Goal: Task Accomplishment & Management: Manage account settings

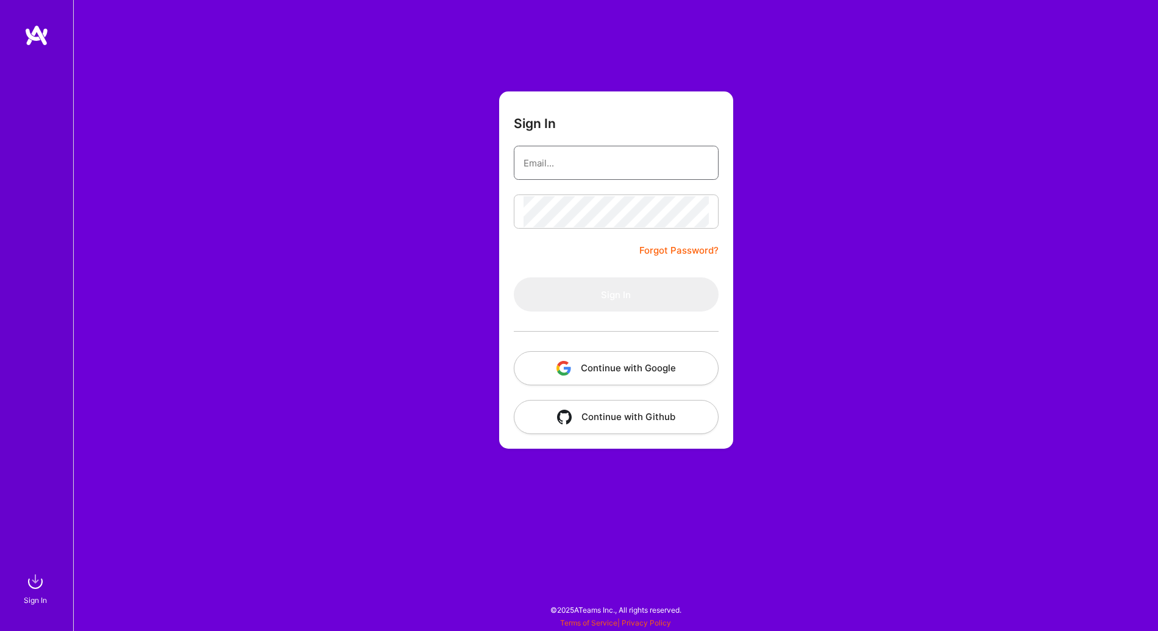
type input "[EMAIL_ADDRESS][DOMAIN_NAME]"
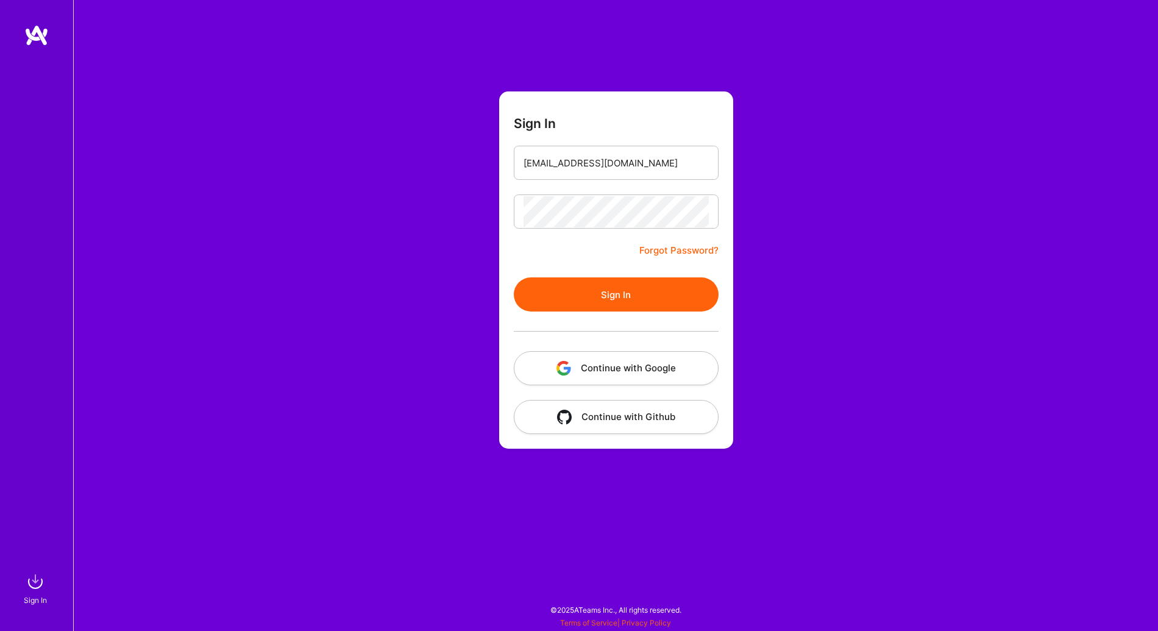
click at [590, 311] on button "Sign In" at bounding box center [616, 294] width 205 height 34
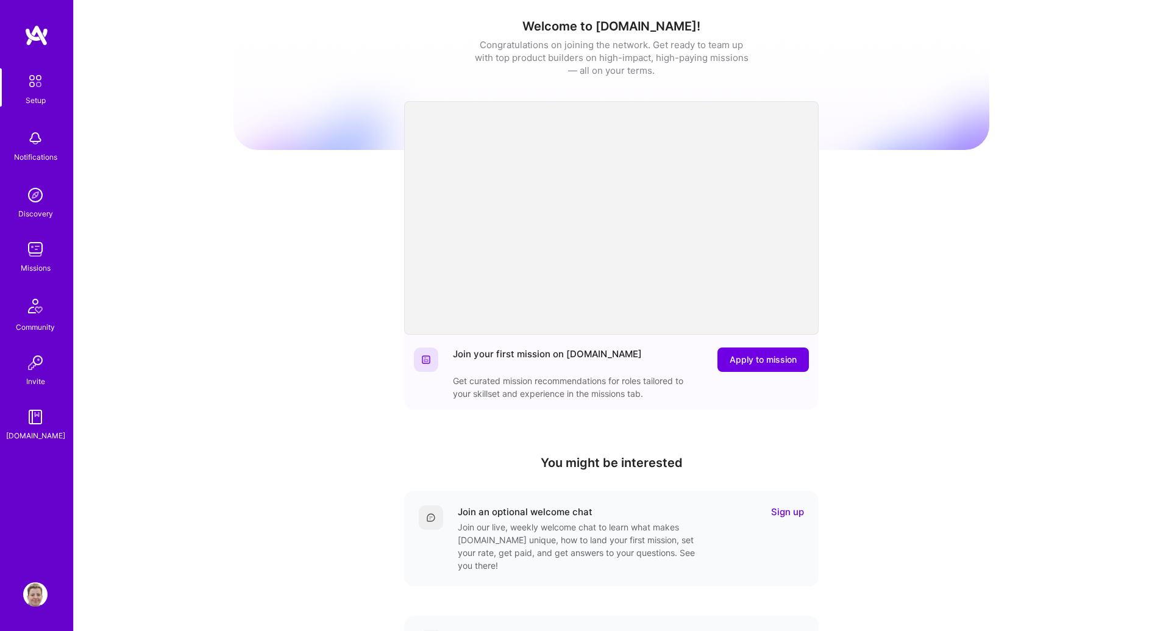
click at [30, 252] on img at bounding box center [35, 249] width 24 height 24
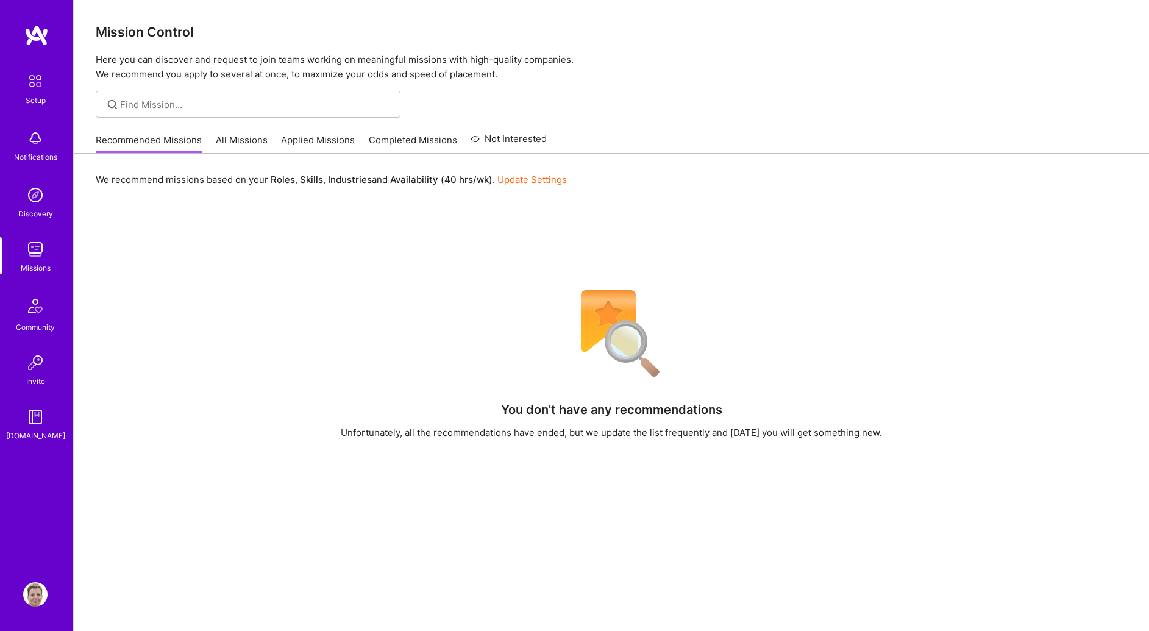
click at [224, 132] on div "Recommended Missions All Missions Applied Missions Completed Missions Not Inter…" at bounding box center [321, 140] width 451 height 26
click at [232, 141] on link "All Missions" at bounding box center [242, 143] width 52 height 20
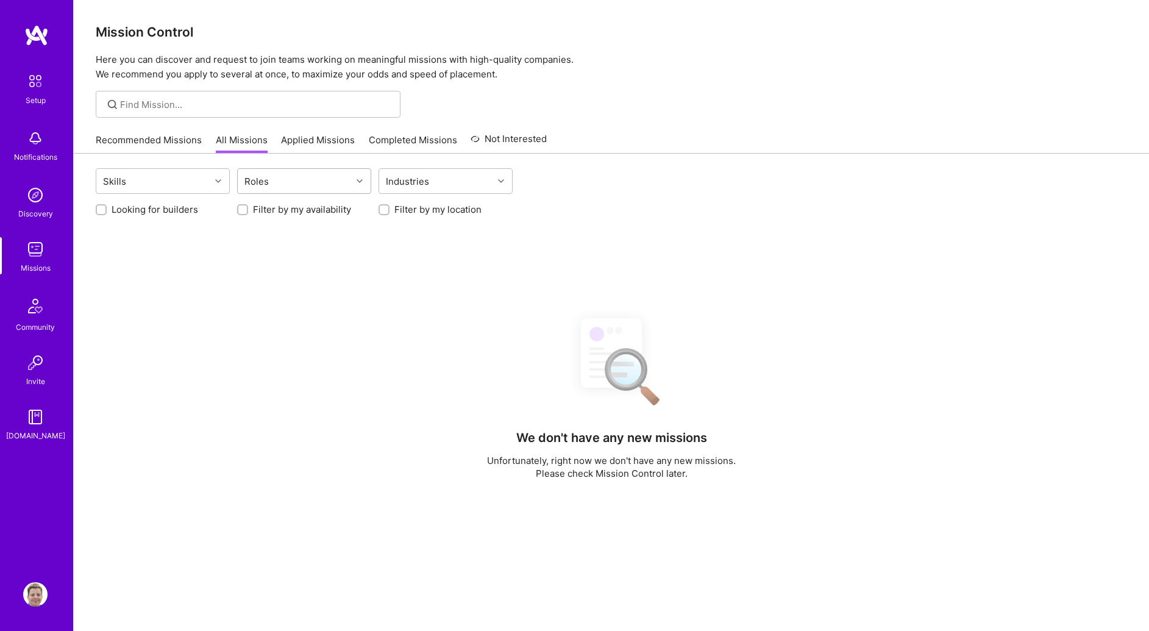
click at [290, 174] on div "Roles" at bounding box center [295, 181] width 114 height 24
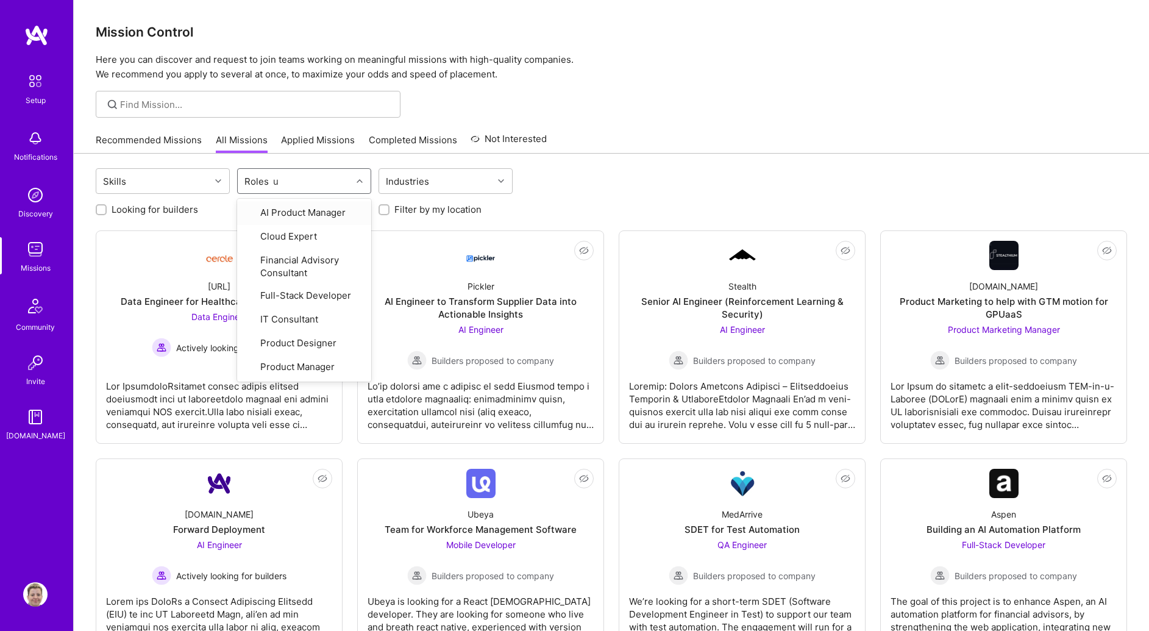
type input "ux"
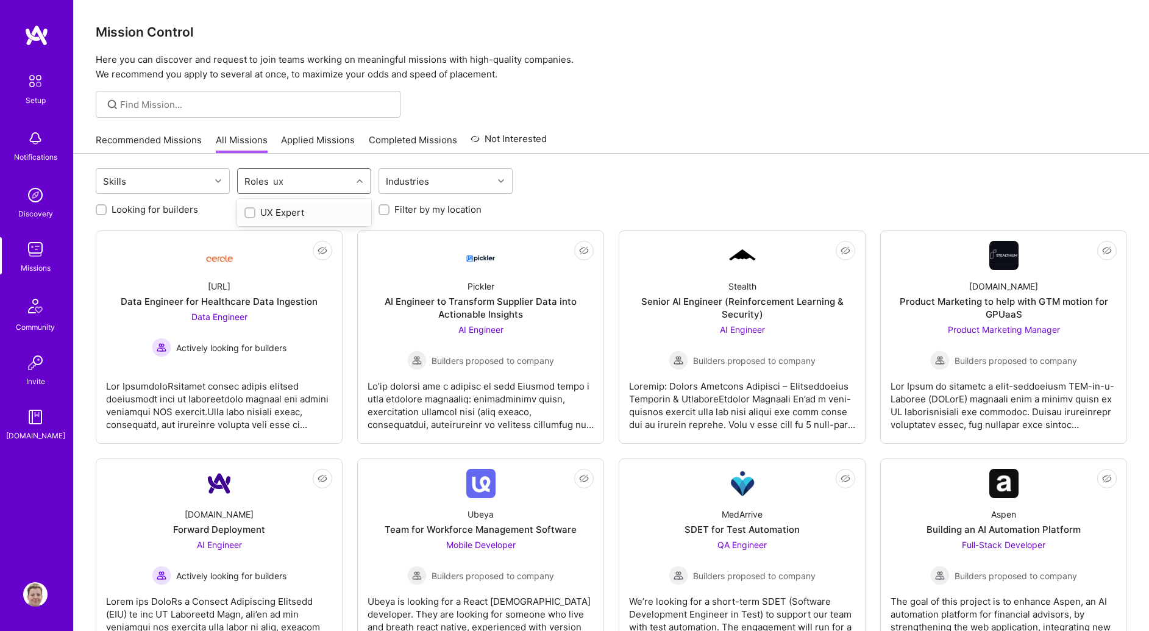
click at [316, 209] on div "UX Expert" at bounding box center [303, 212] width 119 height 13
checkbox input "true"
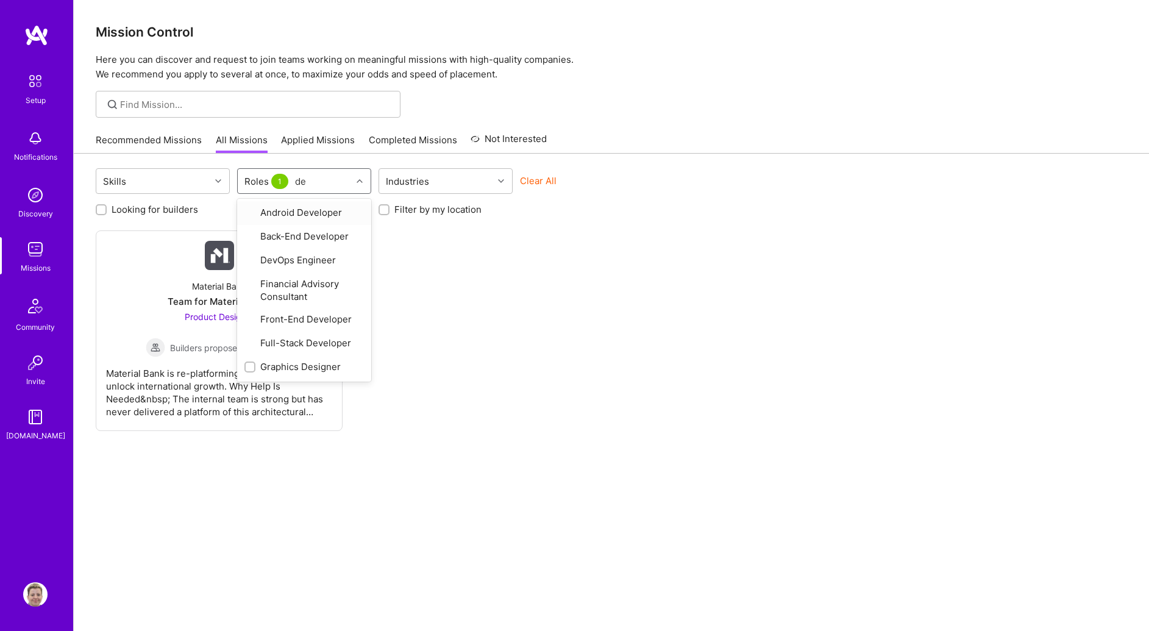
type input "des"
click at [305, 210] on div "Graphics Designer" at bounding box center [303, 212] width 119 height 13
checkbox input "true"
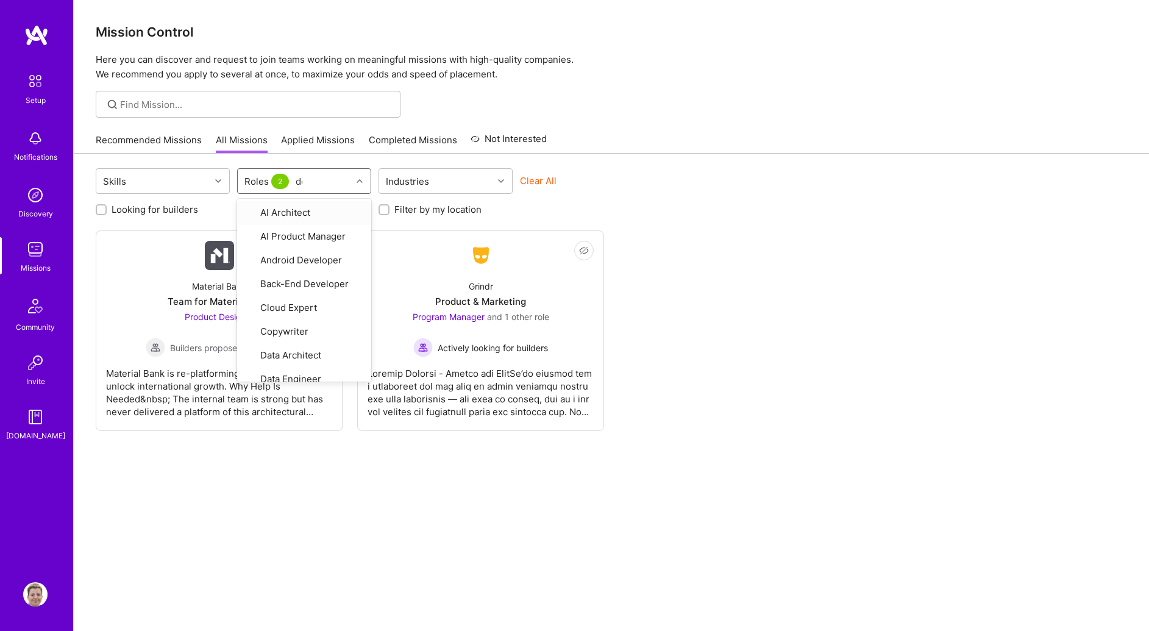
type input "des"
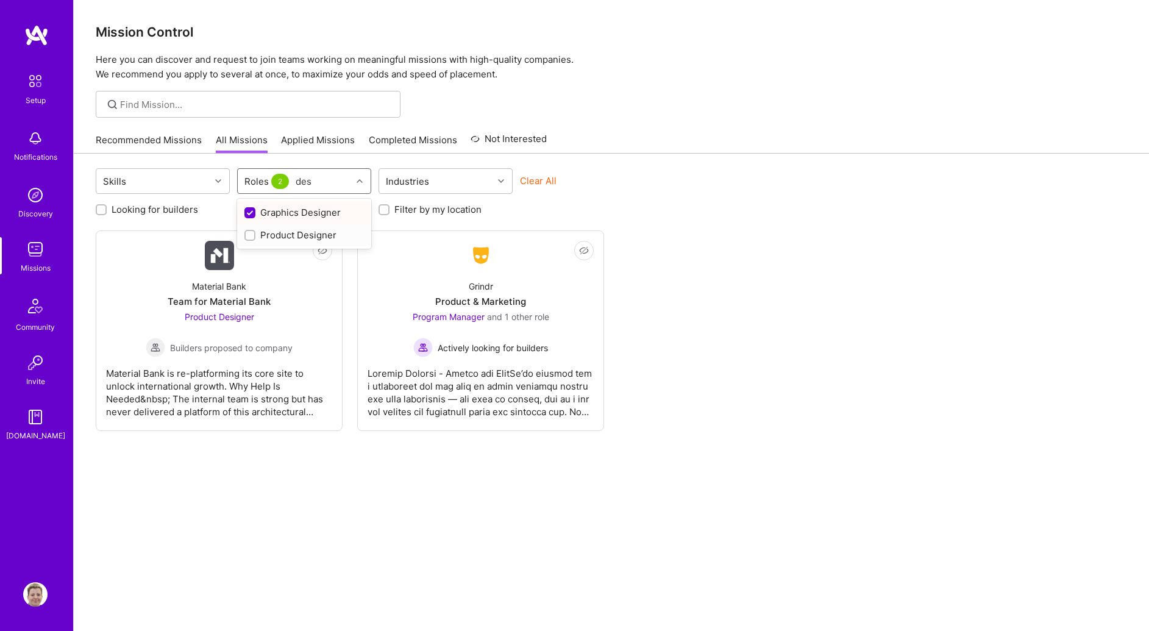
click at [297, 230] on div "Product Designer" at bounding box center [303, 235] width 119 height 13
checkbox input "true"
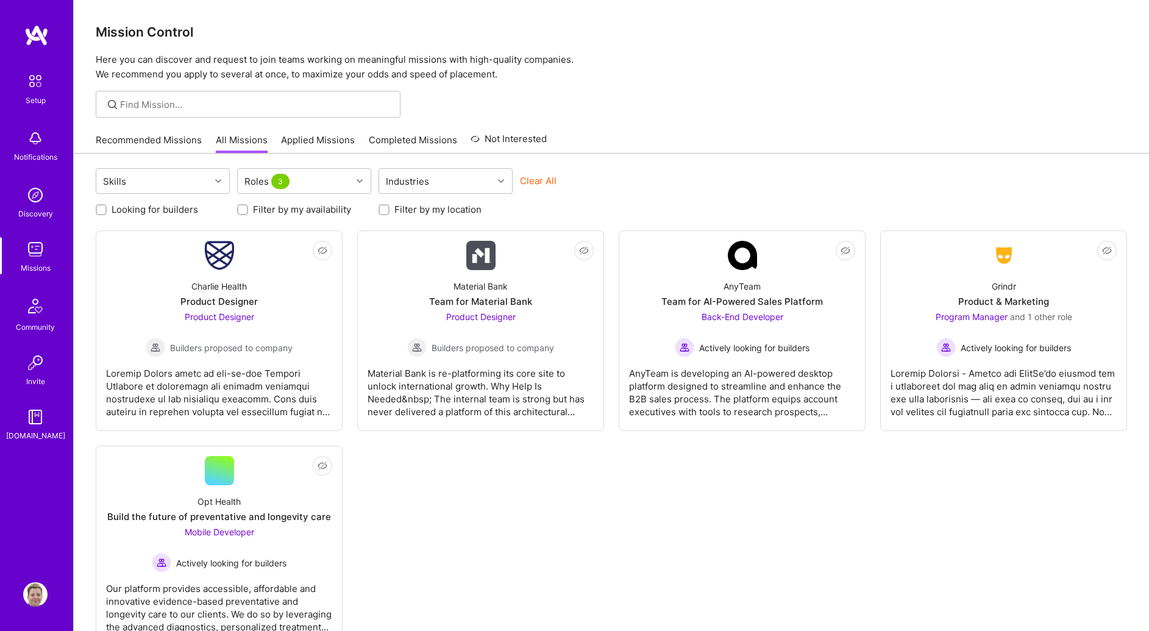
click at [742, 543] on div "Not Interested Charlie Health Product Designer Product Designer Builders propos…" at bounding box center [611, 438] width 1031 height 416
